Goal: Check status

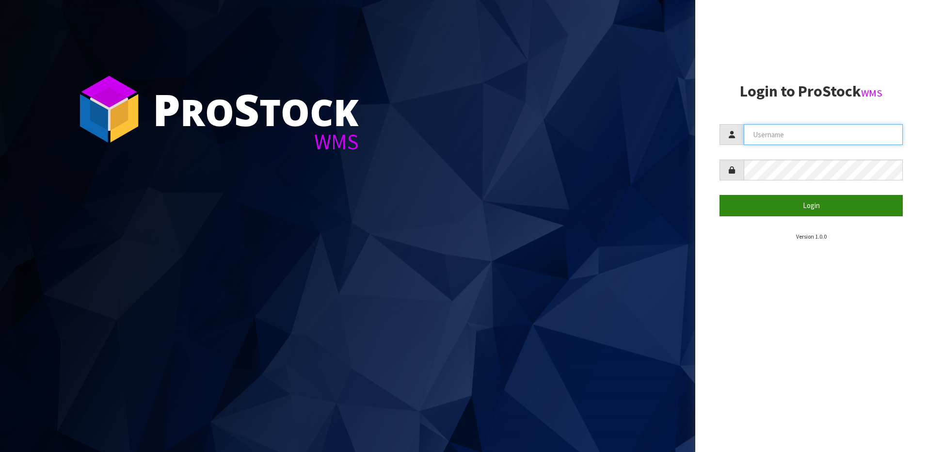
type input "NEOGEN"
click at [812, 198] on button "Login" at bounding box center [811, 205] width 183 height 21
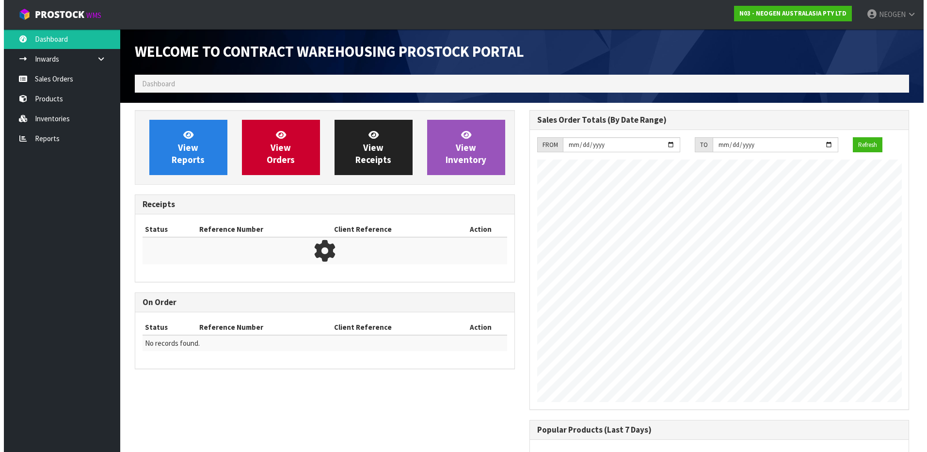
scroll to position [538, 394]
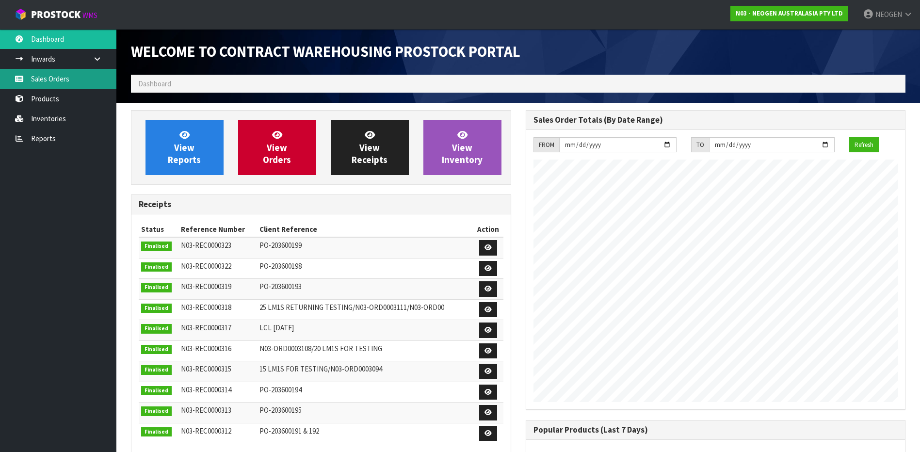
click at [86, 84] on link "Sales Orders" at bounding box center [58, 79] width 116 height 20
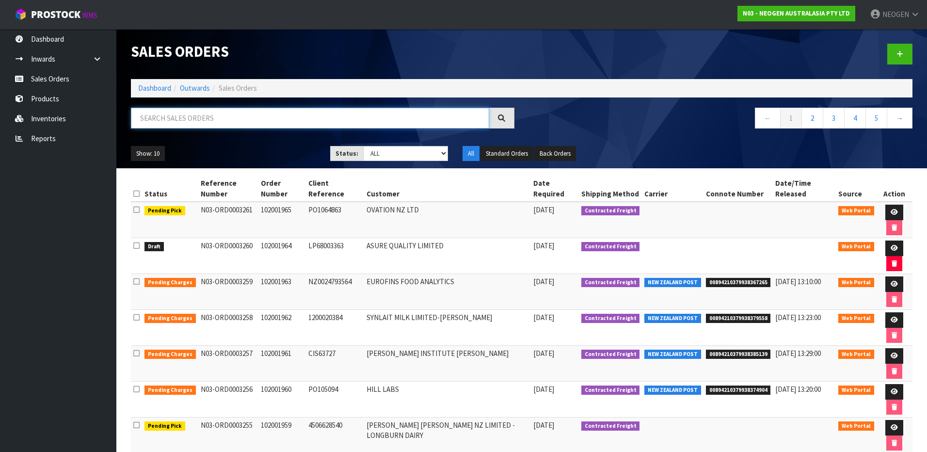
click at [203, 118] on input "text" at bounding box center [310, 118] width 358 height 21
type input "102001928"
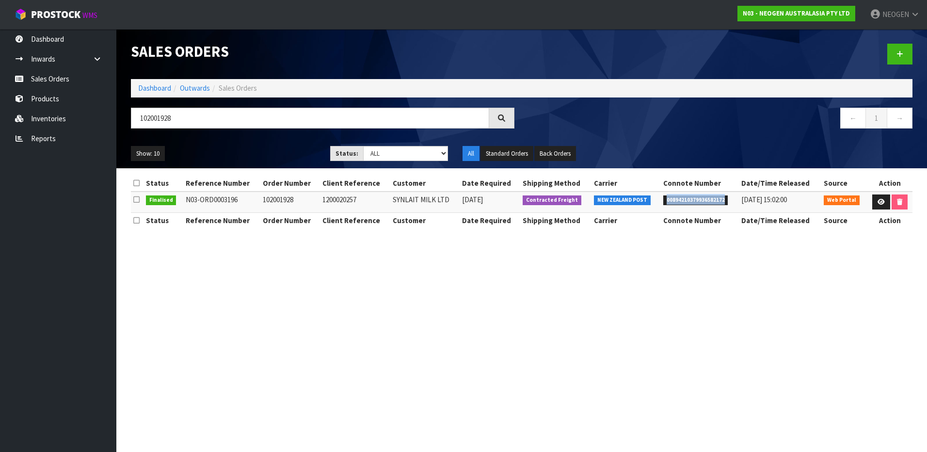
drag, startPoint x: 662, startPoint y: 200, endPoint x: 720, endPoint y: 201, distance: 58.7
click at [720, 201] on span "00894210379936582172" at bounding box center [696, 200] width 65 height 10
copy span "00894210379936582172"
